Goal: Contribute content

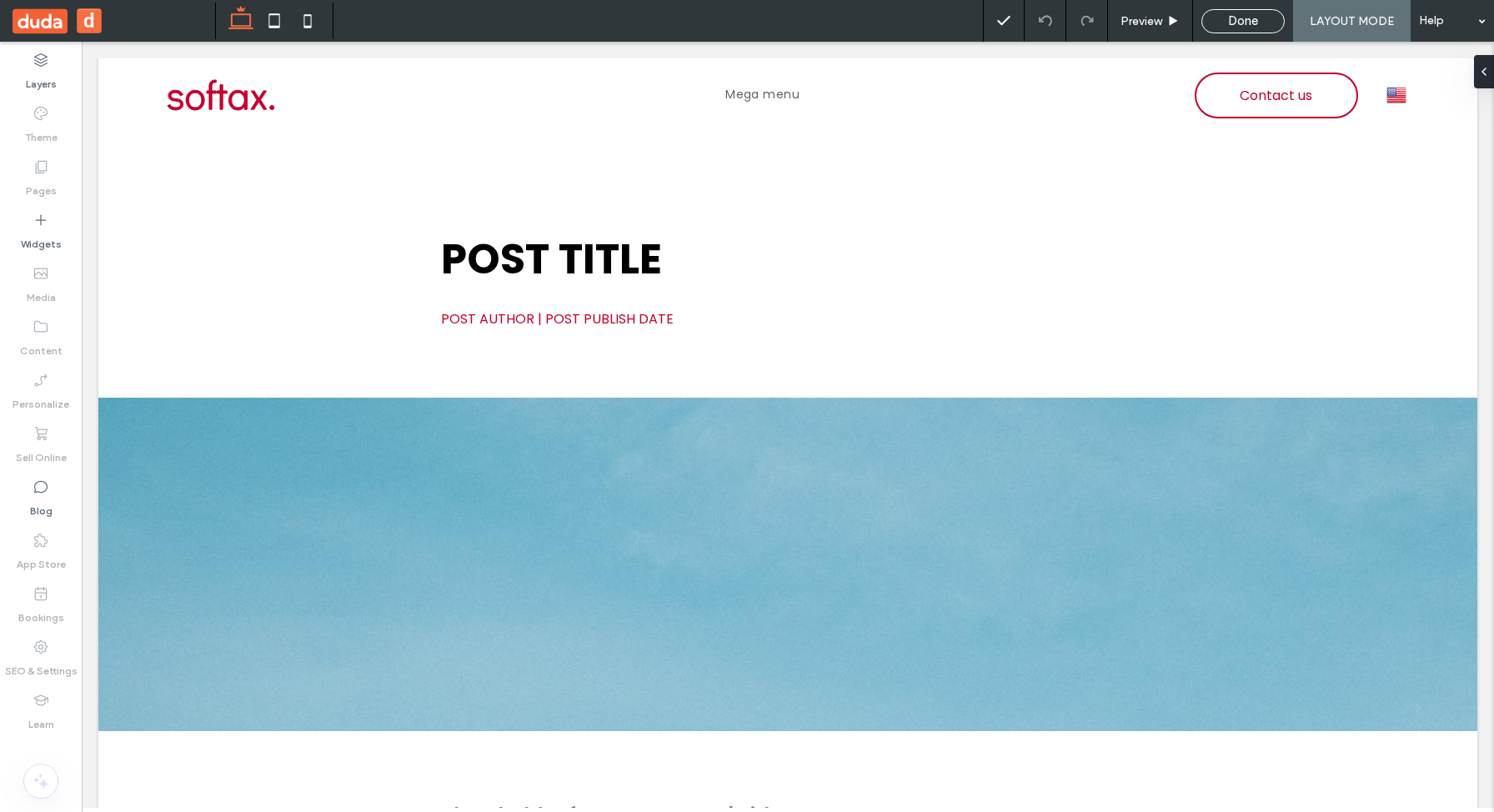
click at [1268, 29] on div "Done" at bounding box center [1244, 20] width 84 height 24
click at [1230, 12] on div "Done" at bounding box center [1244, 20] width 84 height 24
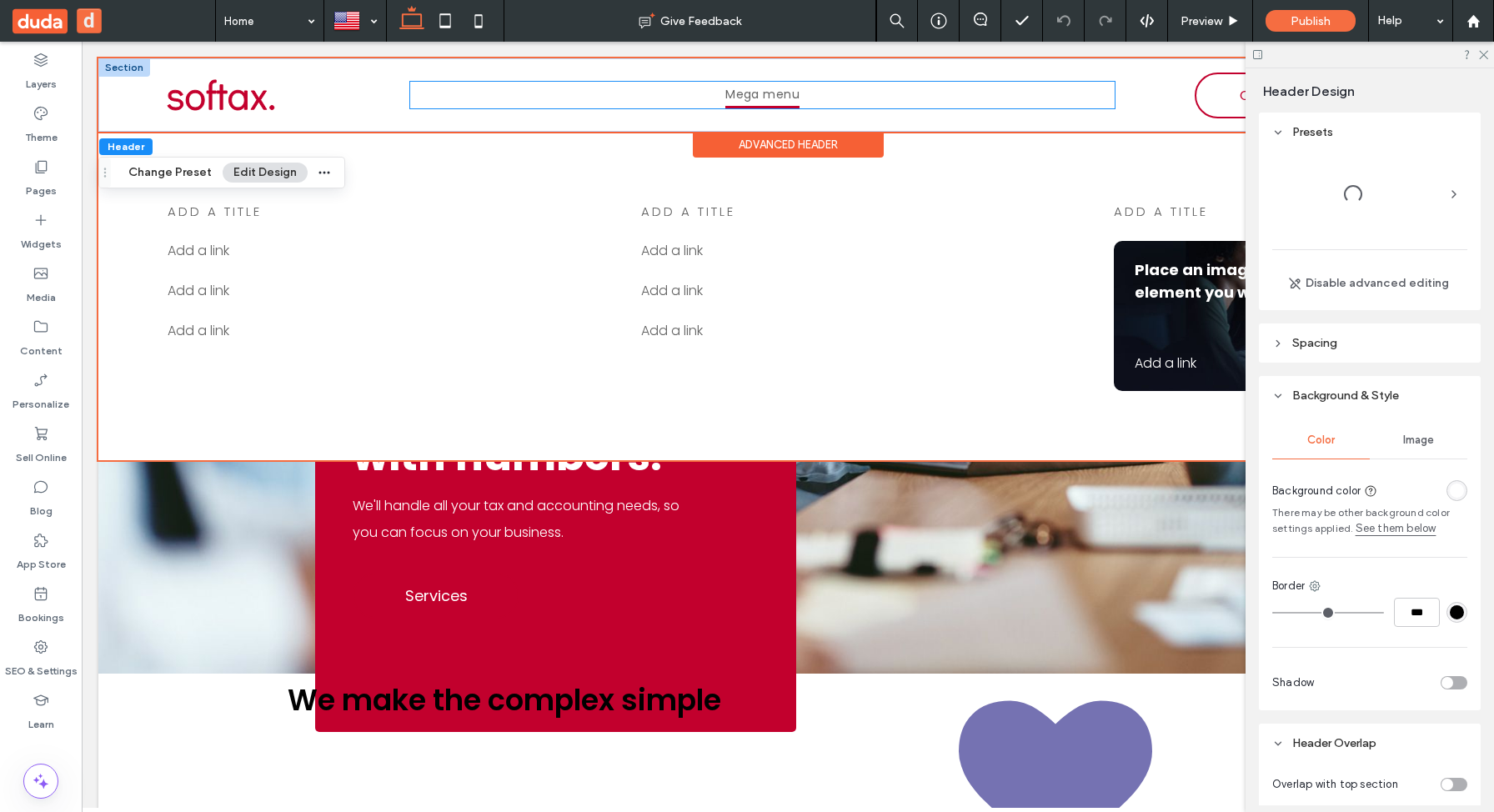
click at [785, 93] on span "Mega menu" at bounding box center [762, 95] width 74 height 27
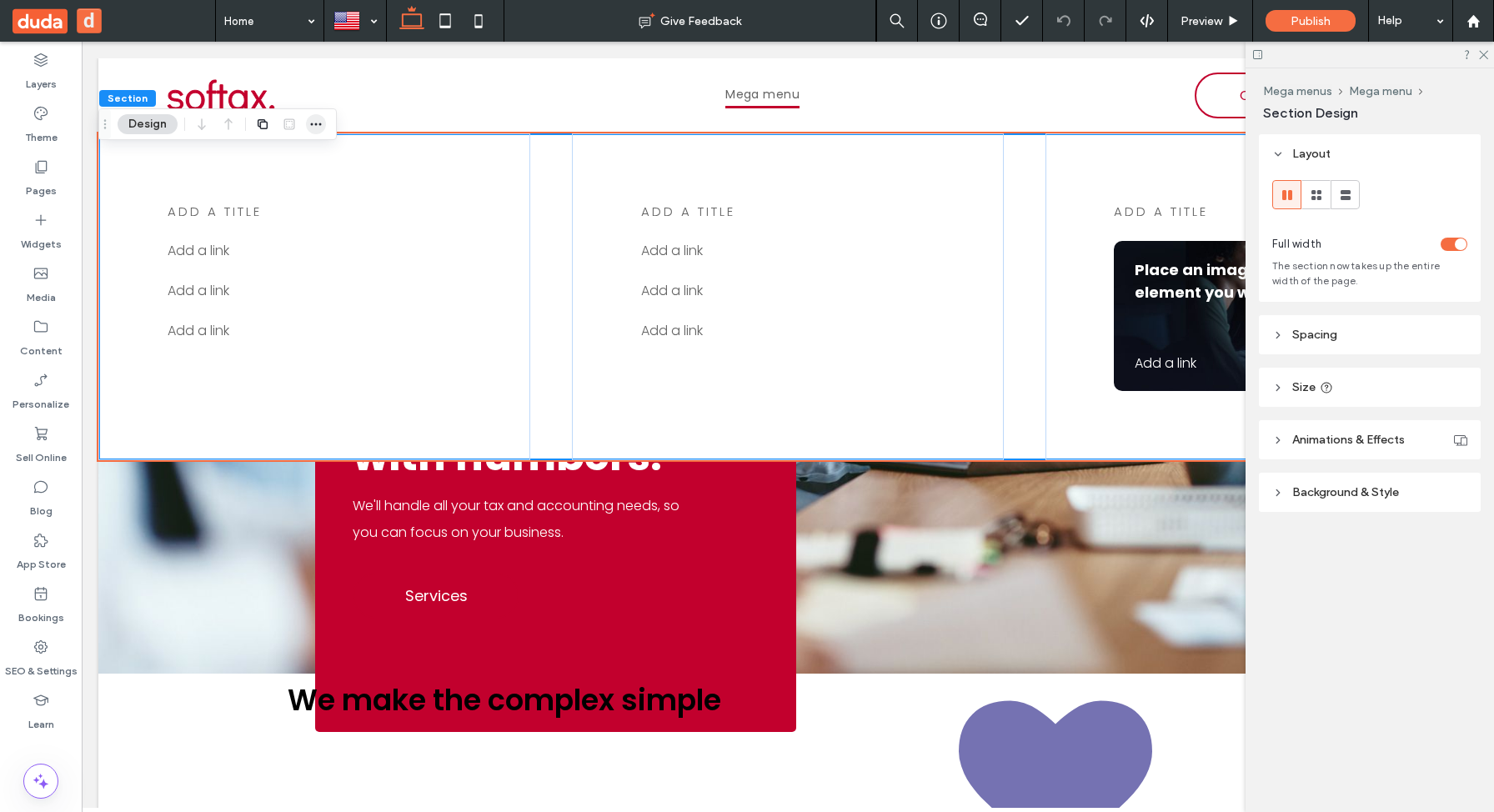
click at [313, 116] on span "button" at bounding box center [316, 124] width 20 height 20
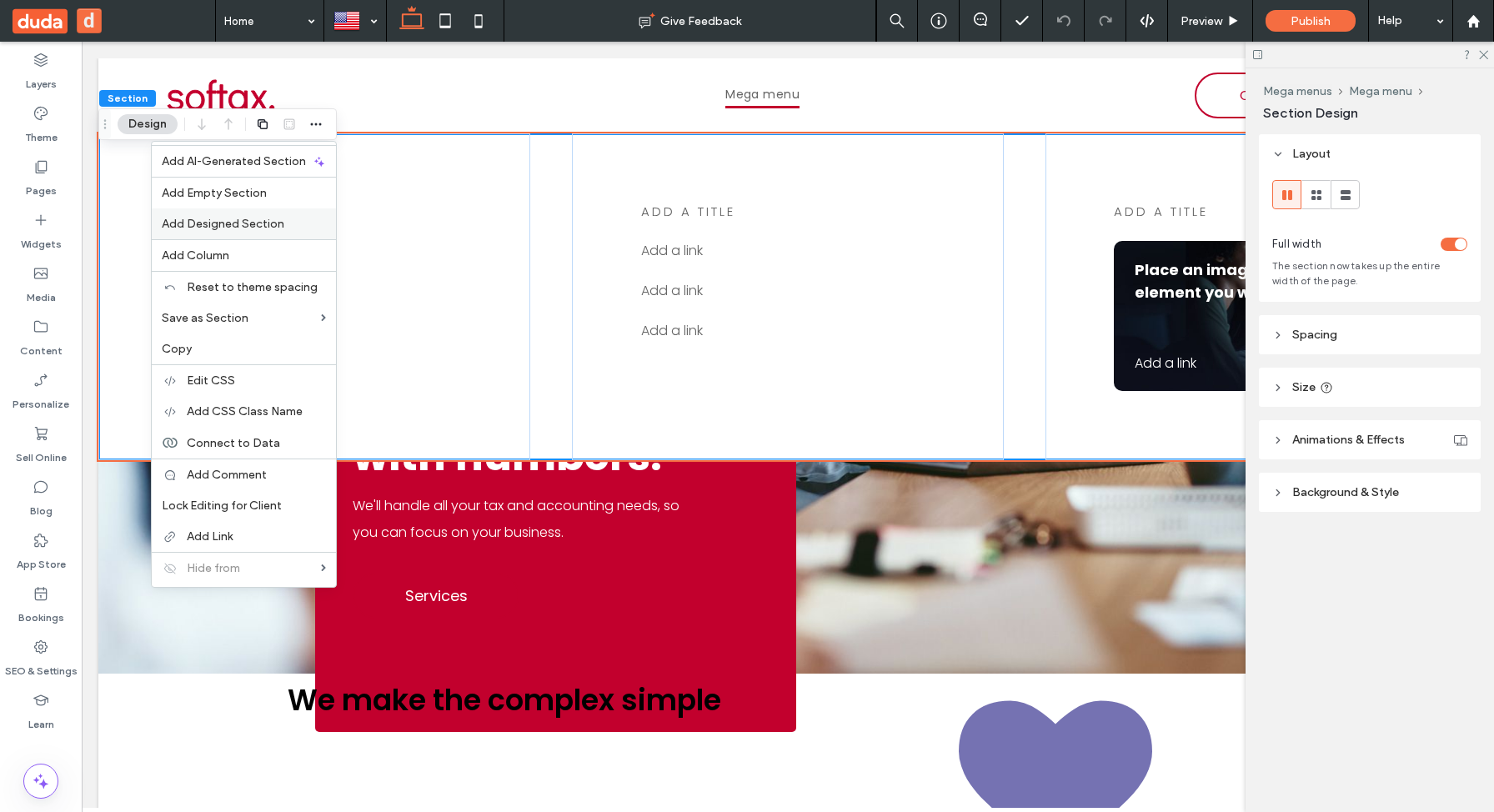
click at [258, 220] on span "Add Designed Section" at bounding box center [223, 224] width 123 height 14
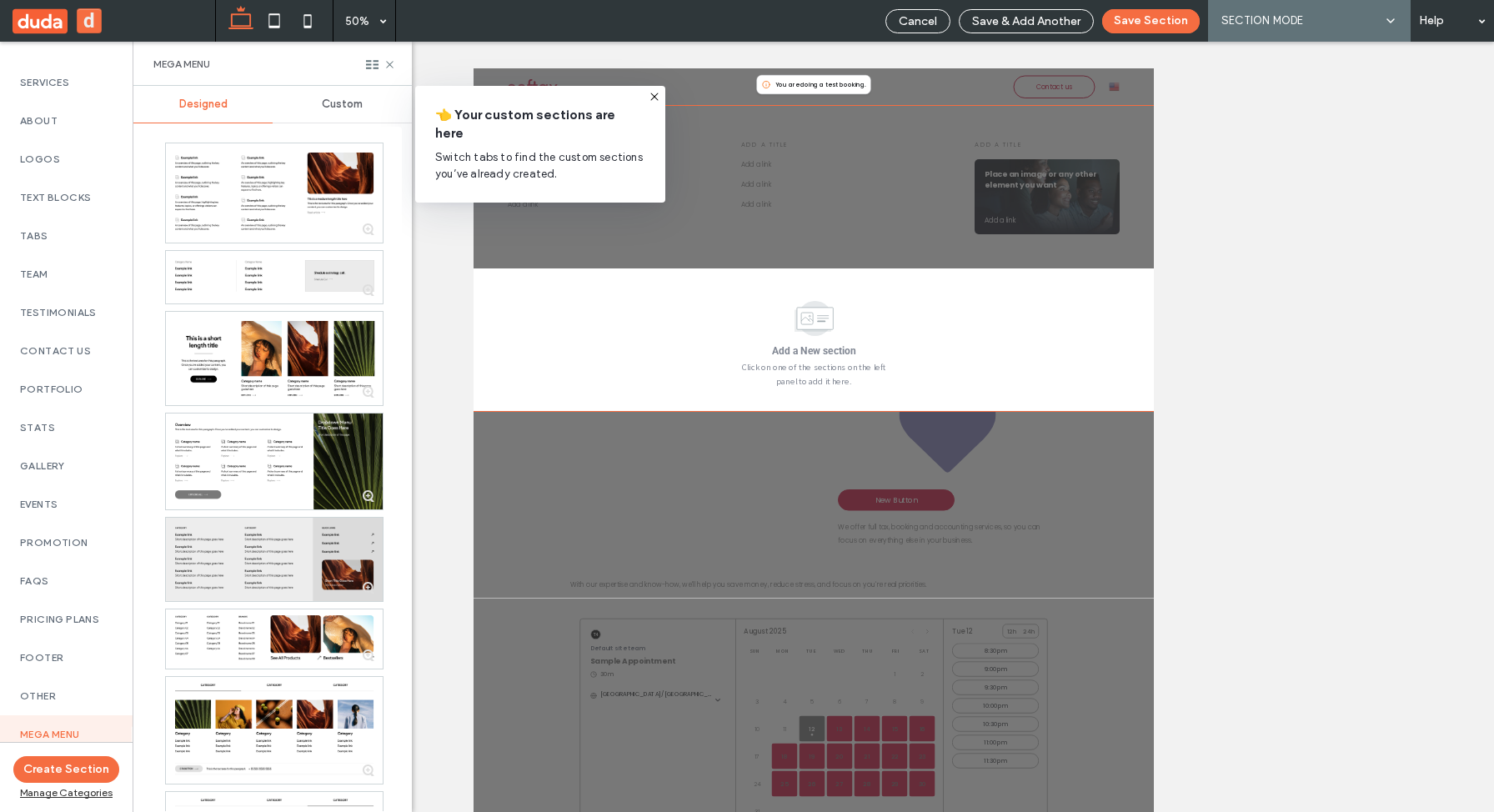
scroll to position [99, 0]
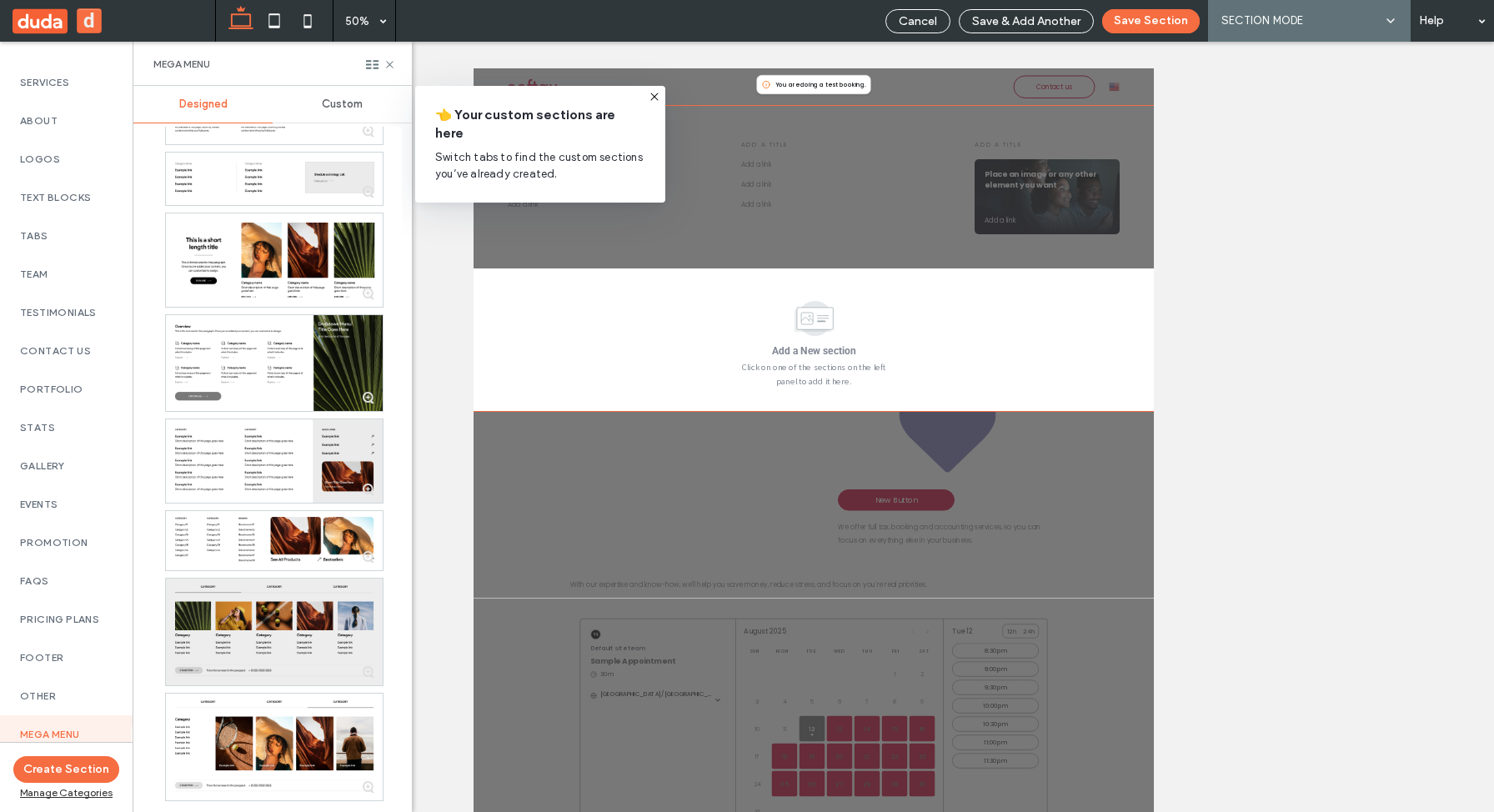
click at [274, 641] on div at bounding box center [274, 632] width 217 height 107
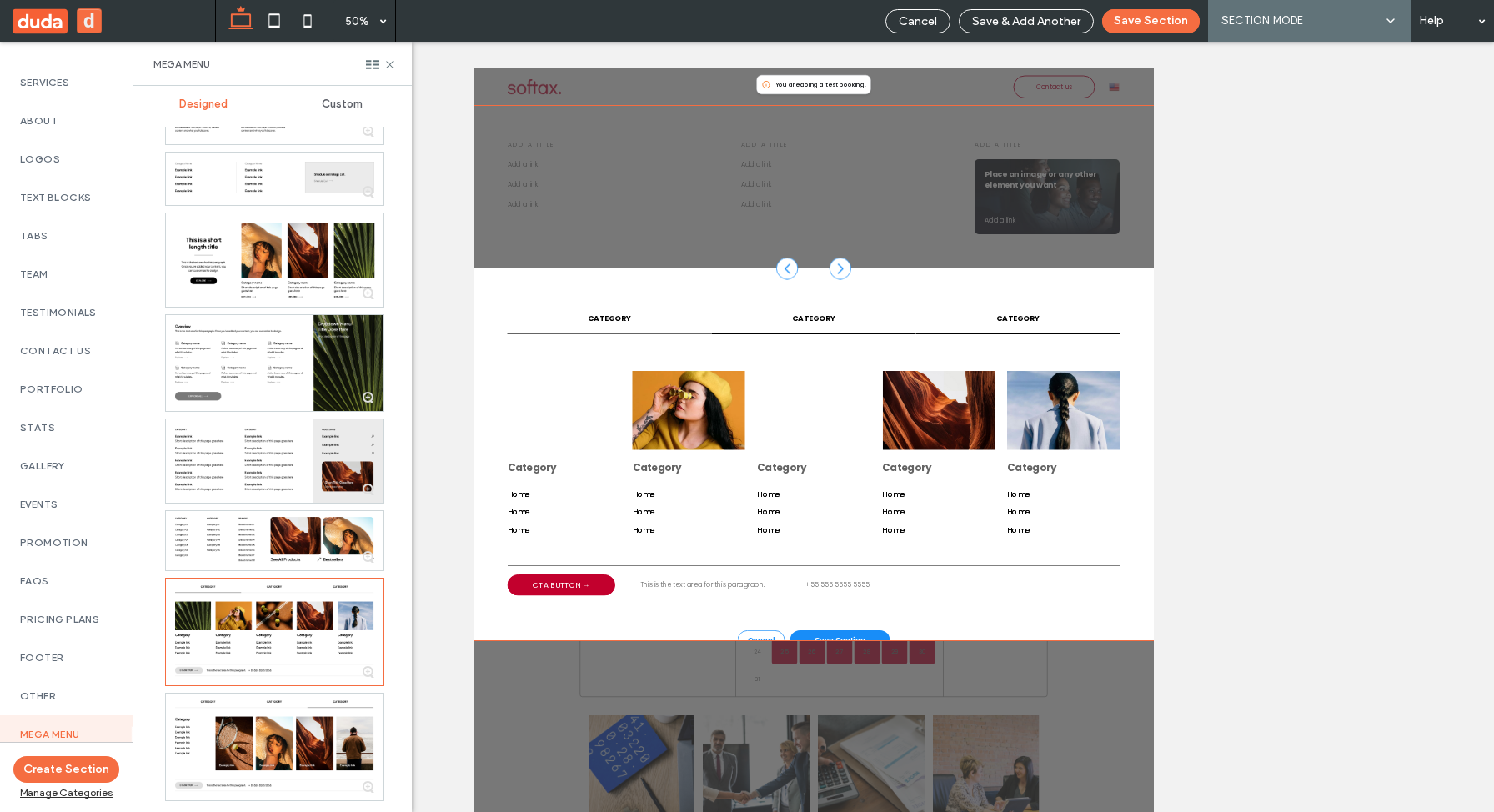
scroll to position [266, 0]
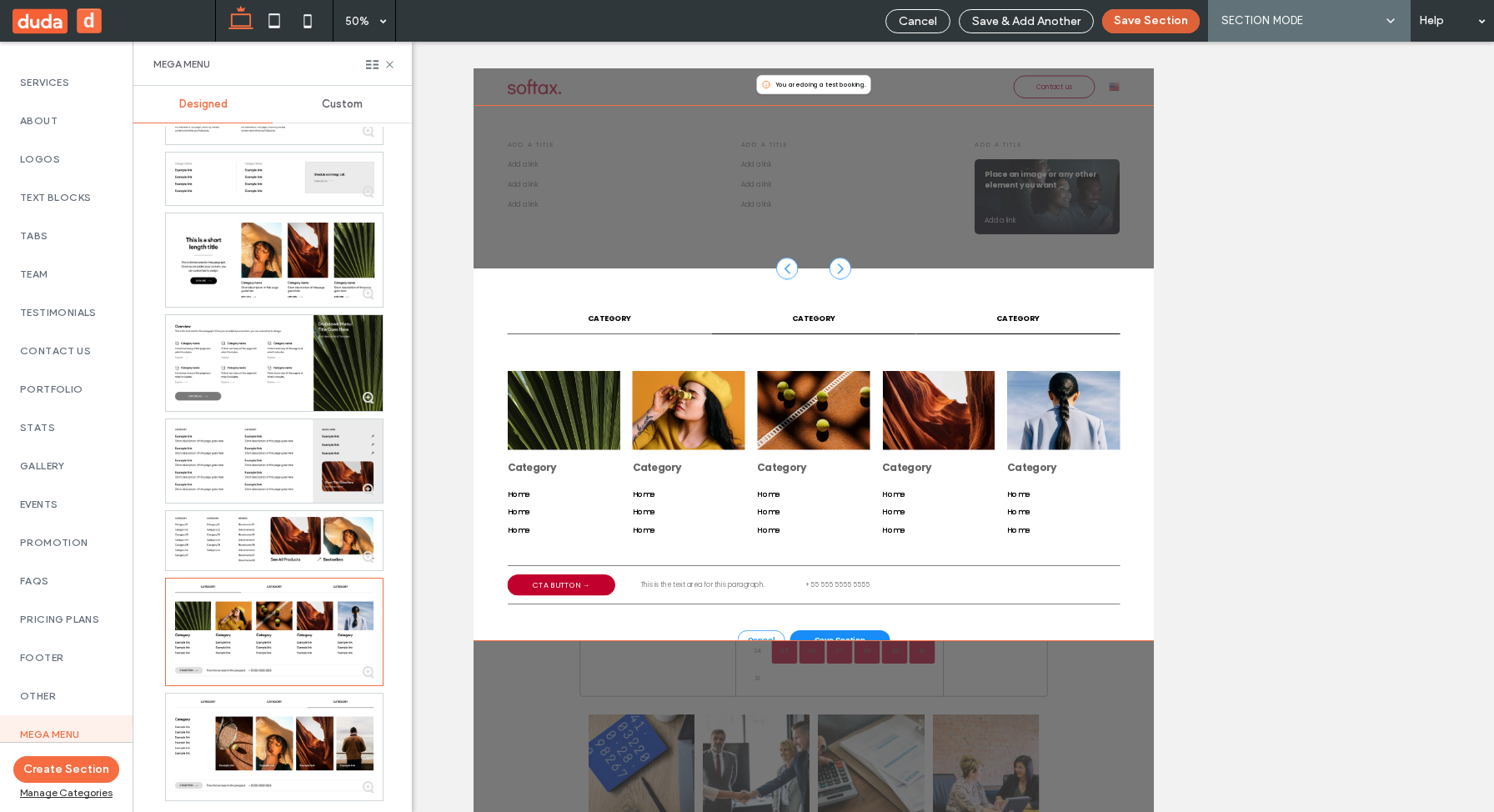
click at [1156, 19] on button "Save Section" at bounding box center [1151, 20] width 98 height 24
